Goal: Task Accomplishment & Management: Manage account settings

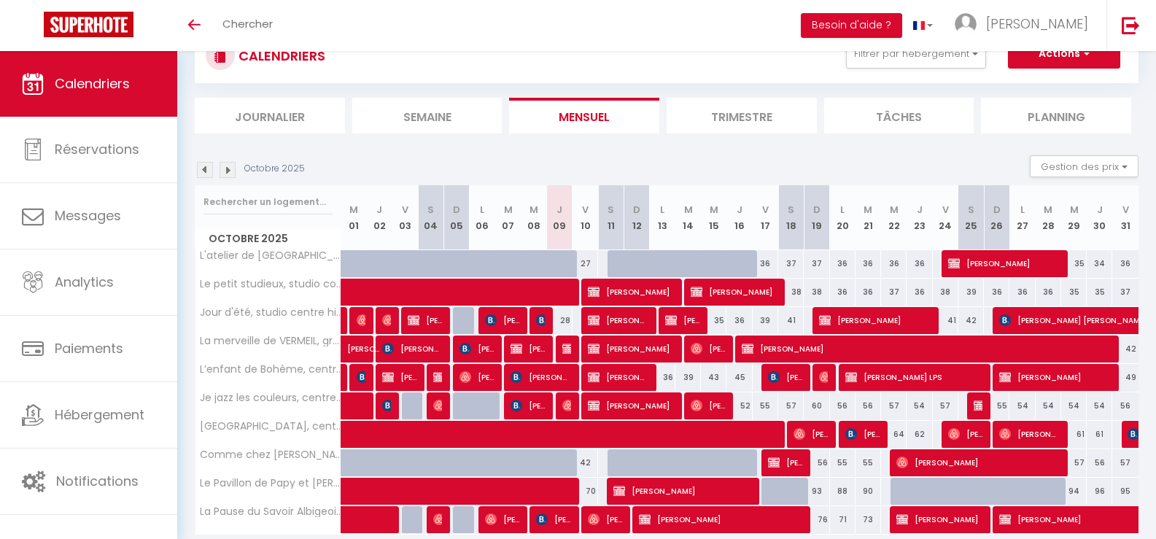
scroll to position [110, 0]
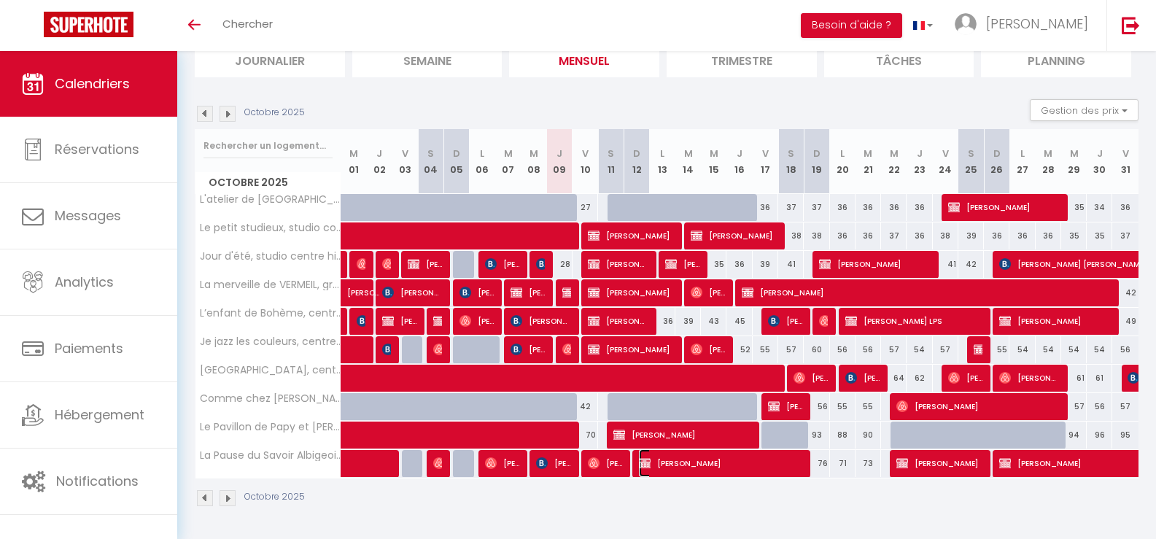
click at [703, 460] on span "[PERSON_NAME]" at bounding box center [722, 463] width 166 height 28
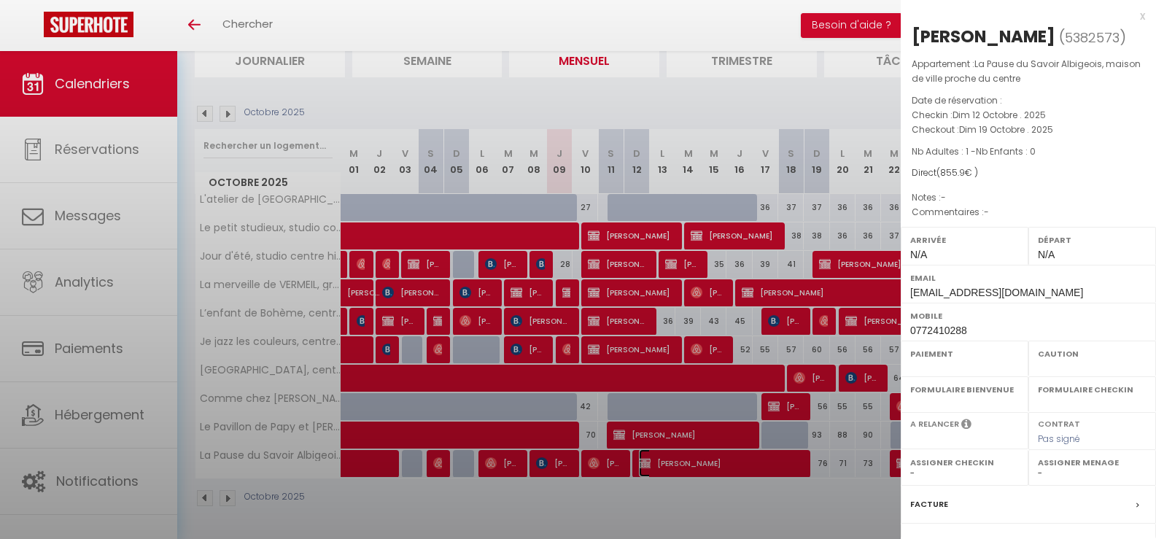
select select "OK"
select select "KO"
select select "0"
select select "1"
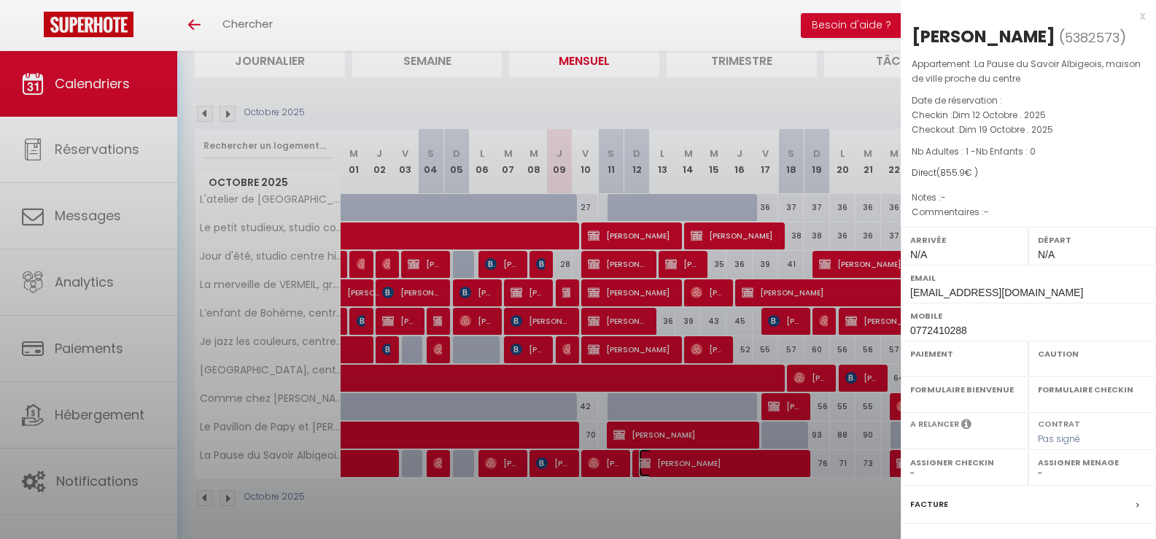
select select
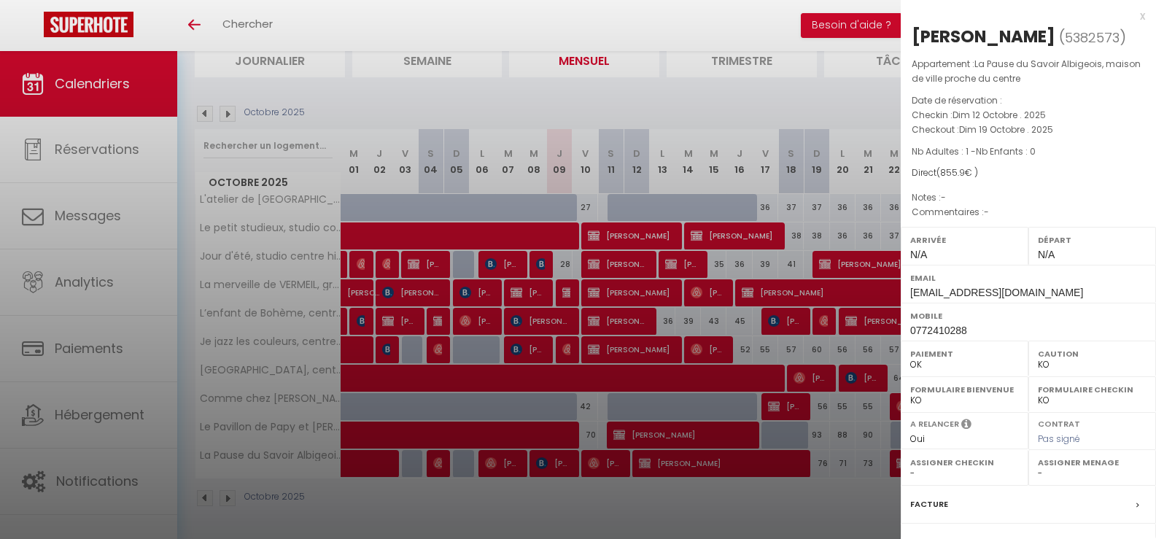
click at [1128, 14] on div "x" at bounding box center [1022, 15] width 244 height 17
